Goal: Entertainment & Leisure: Consume media (video, audio)

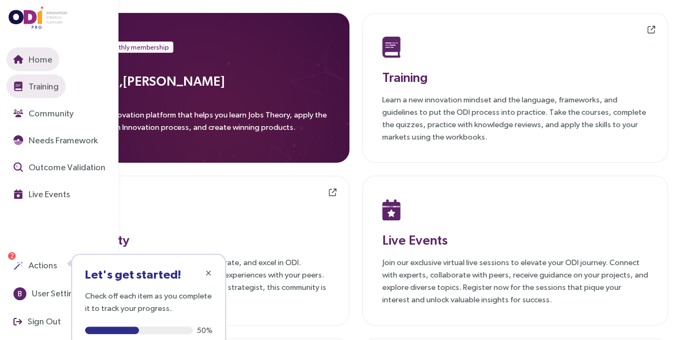
click at [38, 88] on span "Training" at bounding box center [42, 86] width 32 height 13
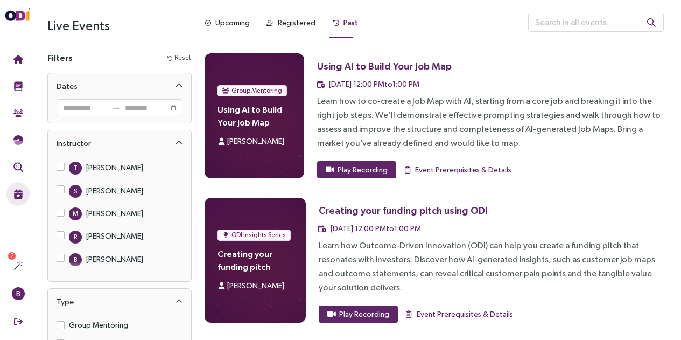
scroll to position [672, 0]
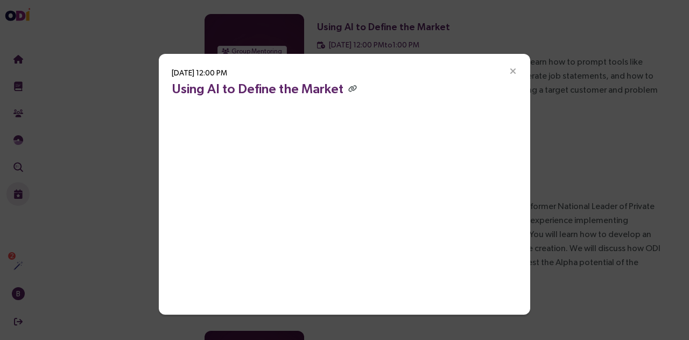
click at [513, 69] on icon "Close" at bounding box center [513, 72] width 10 height 10
